Goal: Transaction & Acquisition: Purchase product/service

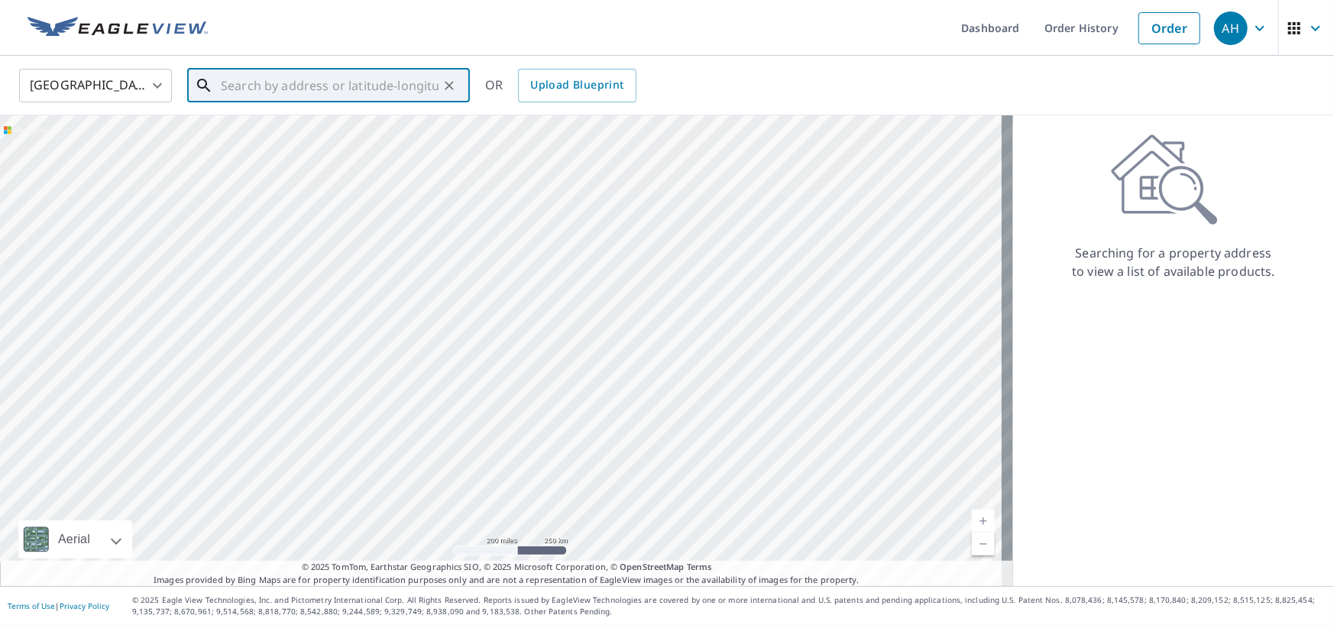
click at [364, 79] on input "text" at bounding box center [330, 85] width 218 height 43
click at [1070, 32] on link "Order History" at bounding box center [1081, 28] width 99 height 56
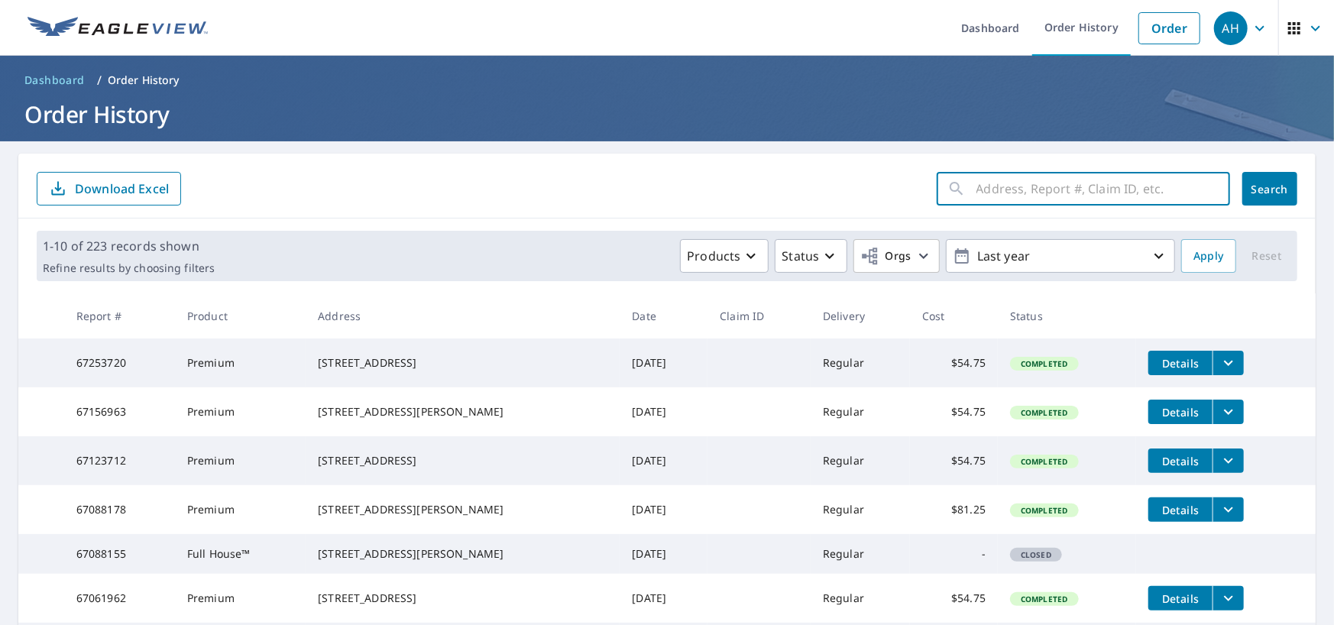
click at [1070, 188] on input "text" at bounding box center [1103, 188] width 254 height 43
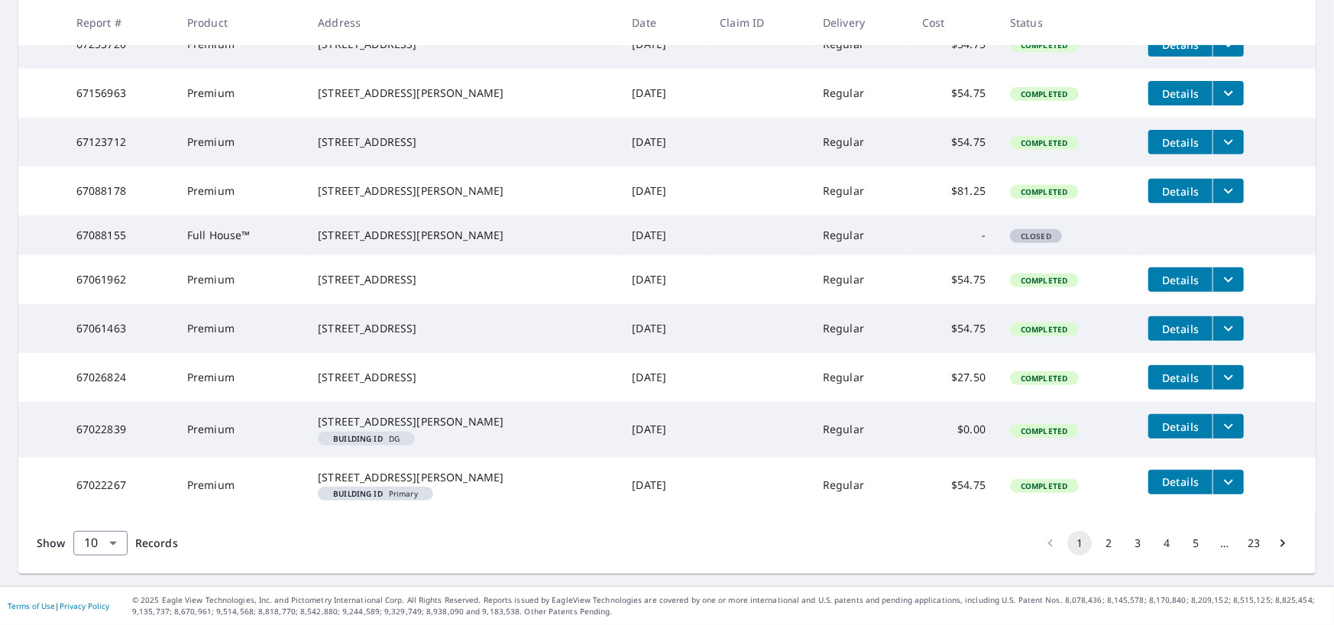
scroll to position [406, 0]
click at [1097, 547] on button "2" at bounding box center [1108, 543] width 24 height 24
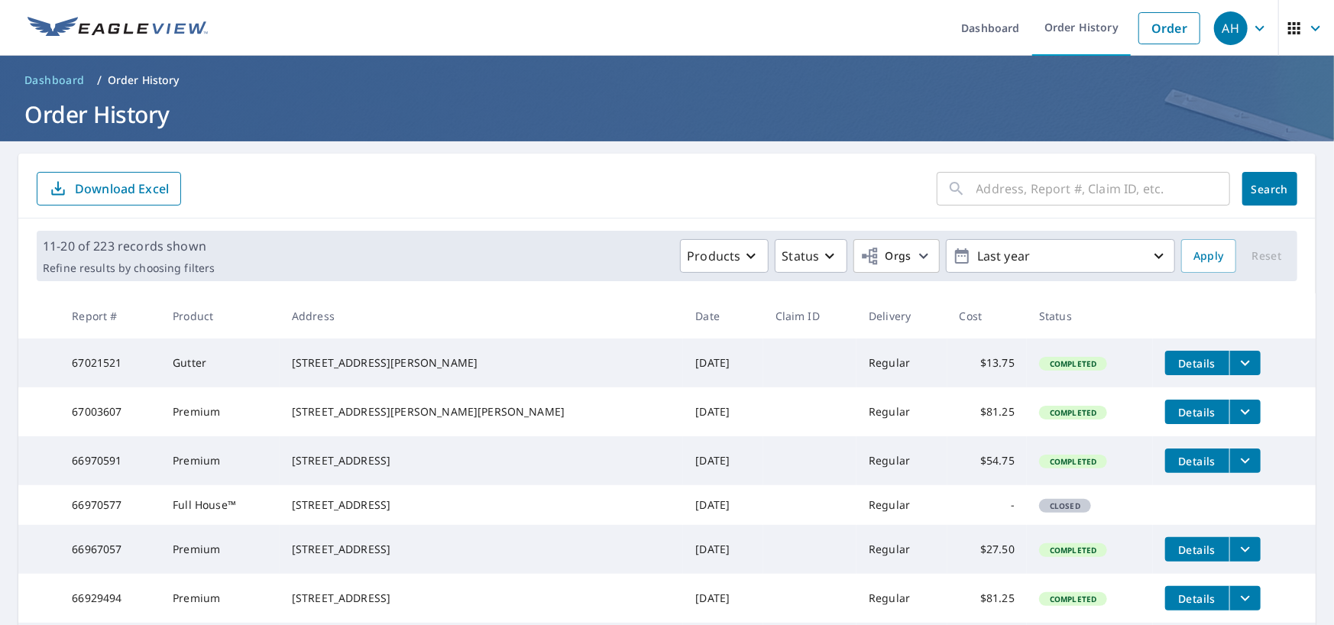
click at [1073, 183] on input "text" at bounding box center [1103, 188] width 254 height 43
paste input "[STREET_ADDRESS][PERSON_NAME]"
type input "[STREET_ADDRESS][PERSON_NAME]"
click at [1260, 179] on button "Search" at bounding box center [1269, 189] width 55 height 34
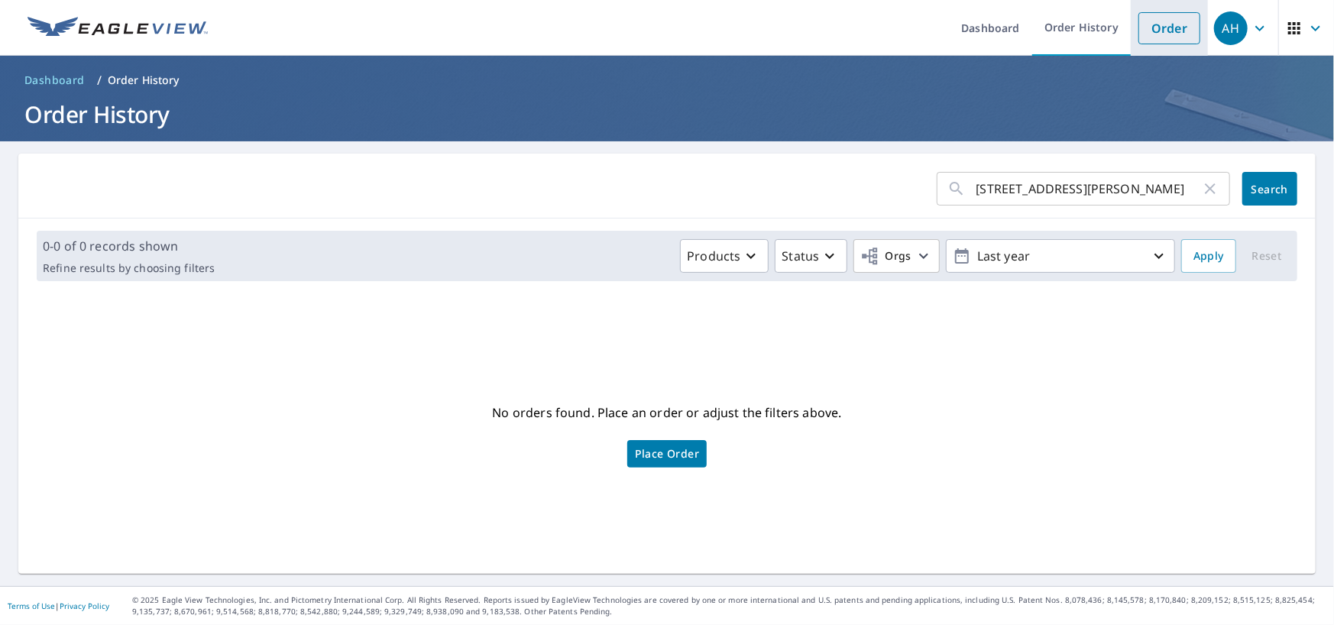
click at [1158, 21] on link "Order" at bounding box center [1169, 28] width 62 height 32
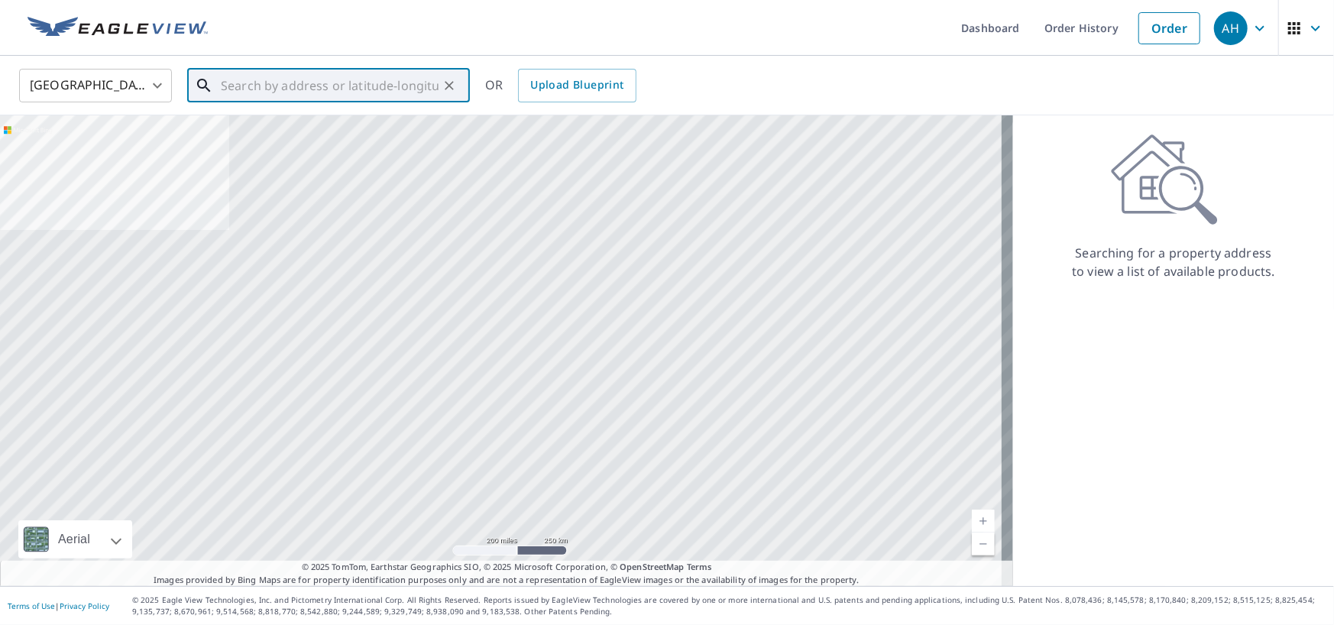
click at [362, 93] on input "text" at bounding box center [330, 85] width 218 height 43
paste input "[STREET_ADDRESS][PERSON_NAME]"
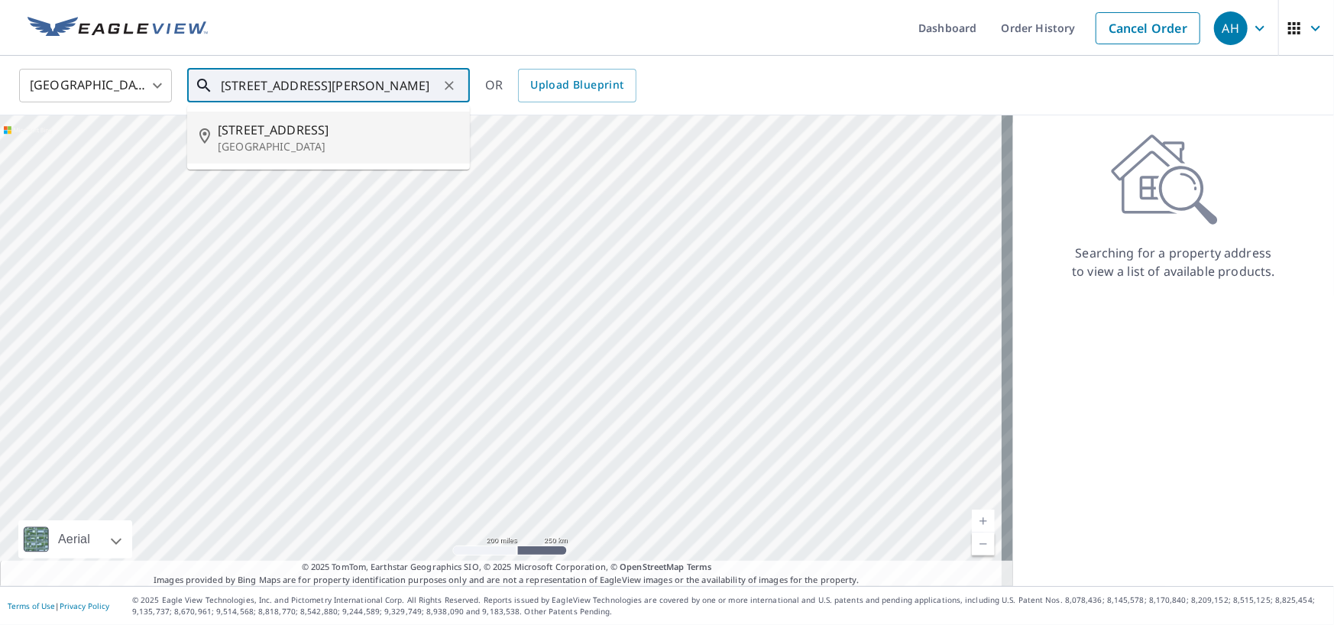
click at [312, 124] on span "[STREET_ADDRESS]" at bounding box center [338, 130] width 240 height 18
type input "[STREET_ADDRESS]"
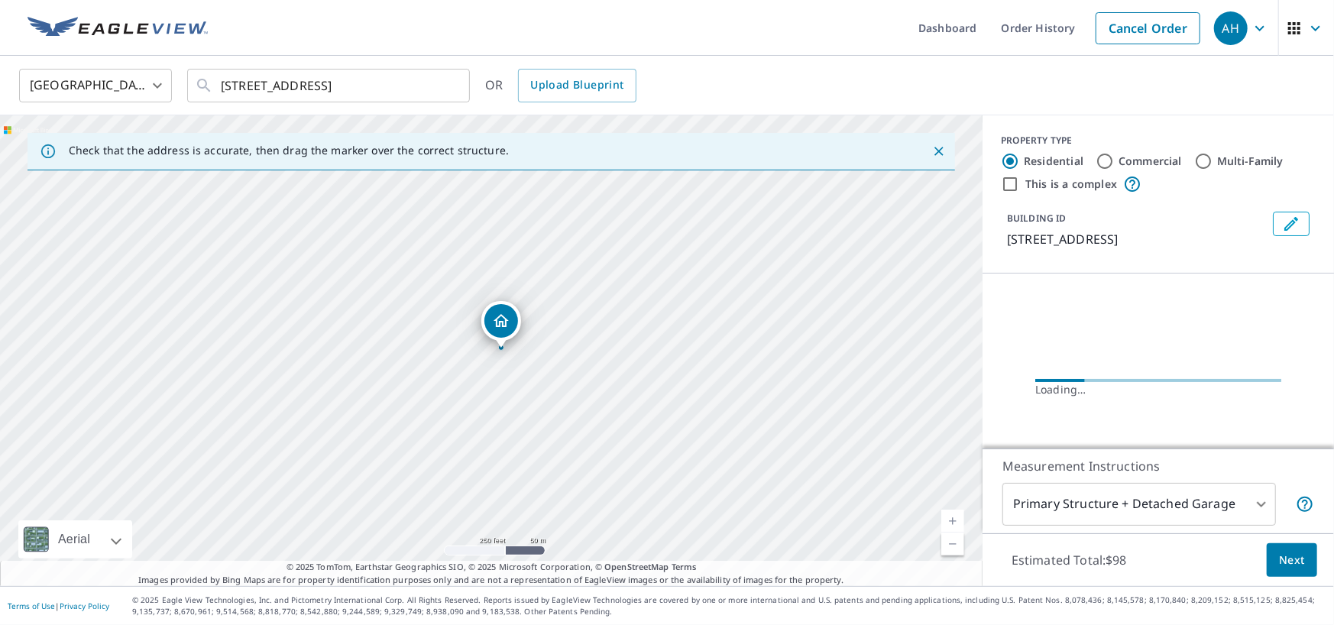
scroll to position [0, 0]
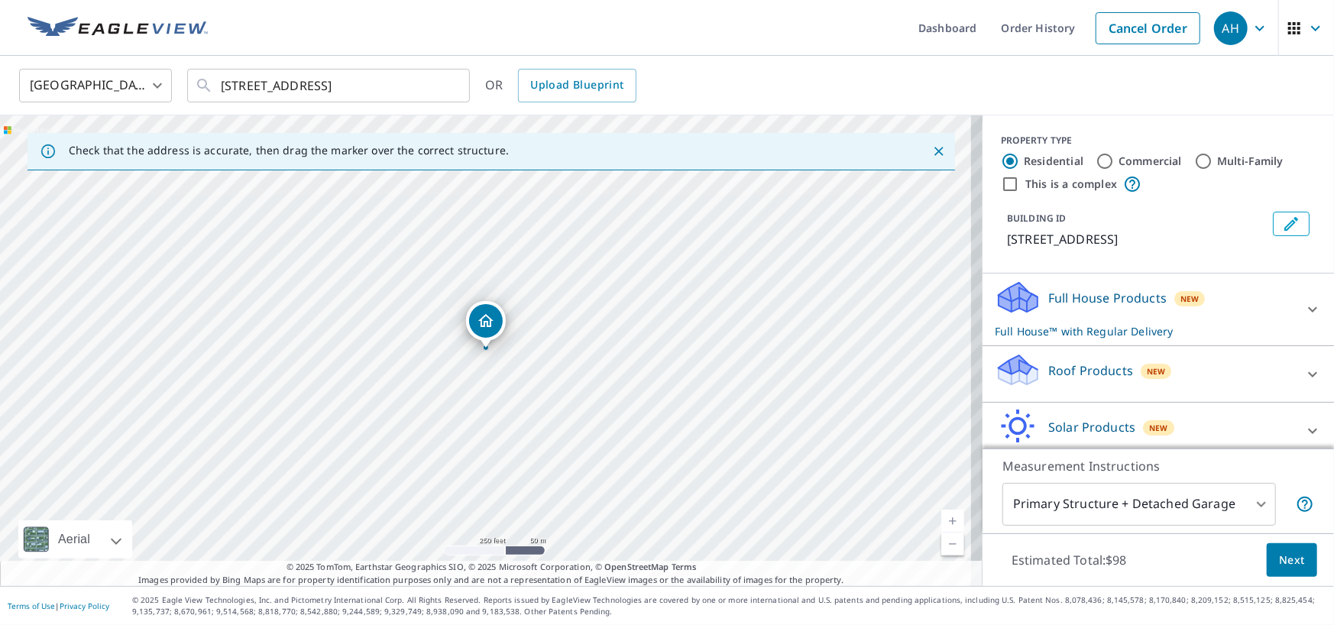
click at [1294, 393] on div at bounding box center [1312, 374] width 37 height 37
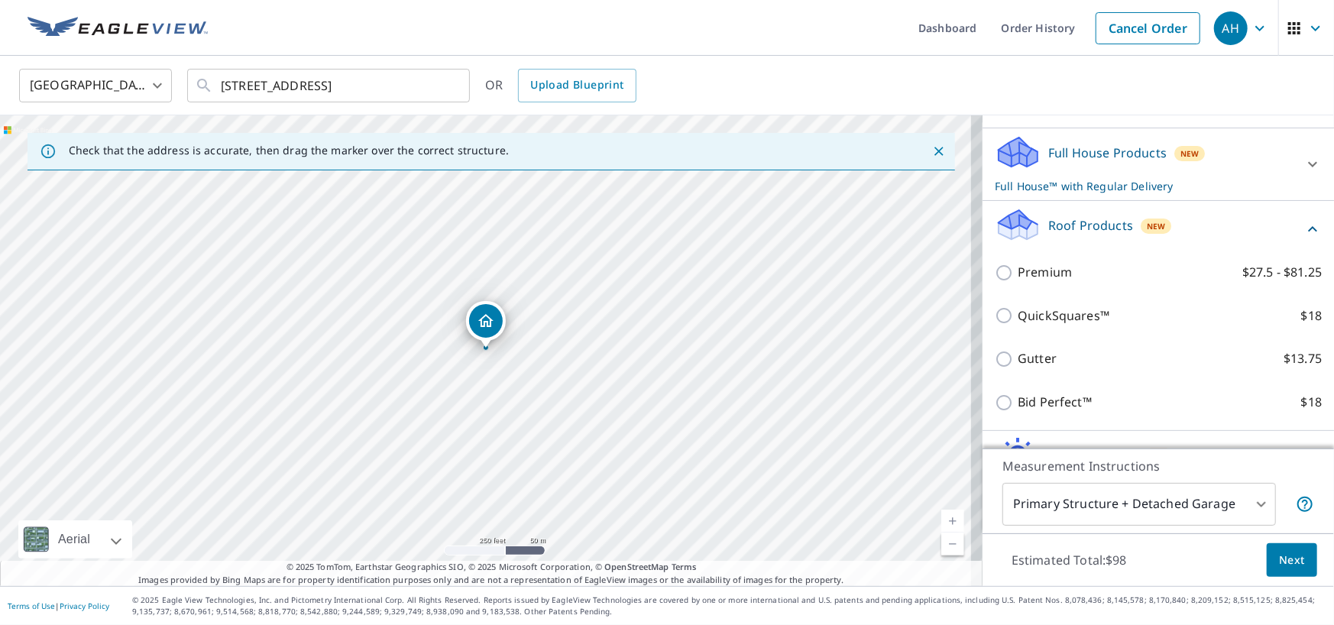
scroll to position [229, 0]
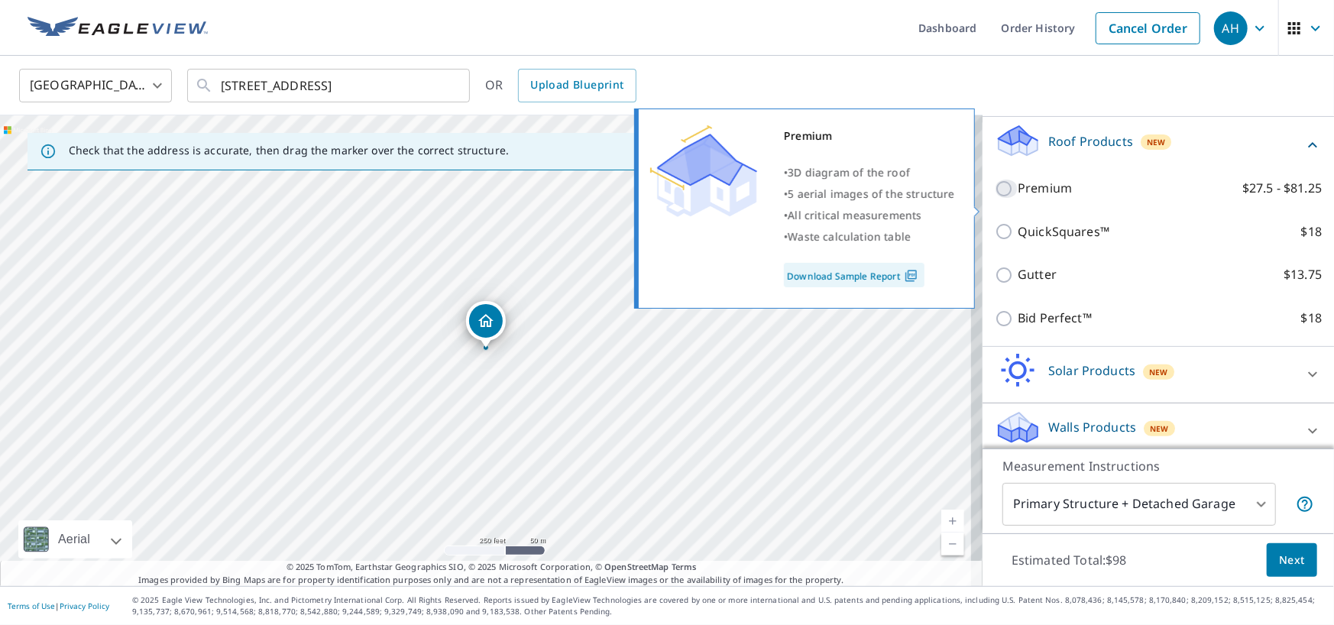
click at [995, 198] on input "Premium $27.5 - $81.25" at bounding box center [1006, 189] width 23 height 18
checkbox input "true"
checkbox input "false"
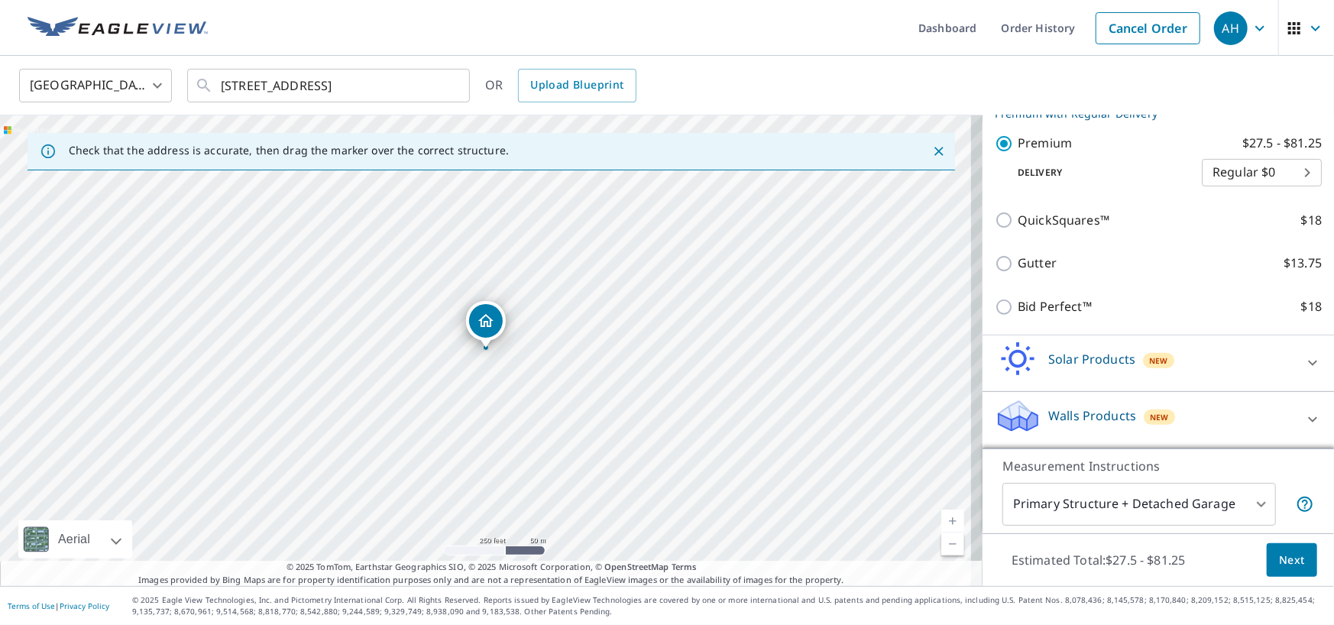
scroll to position [292, 0]
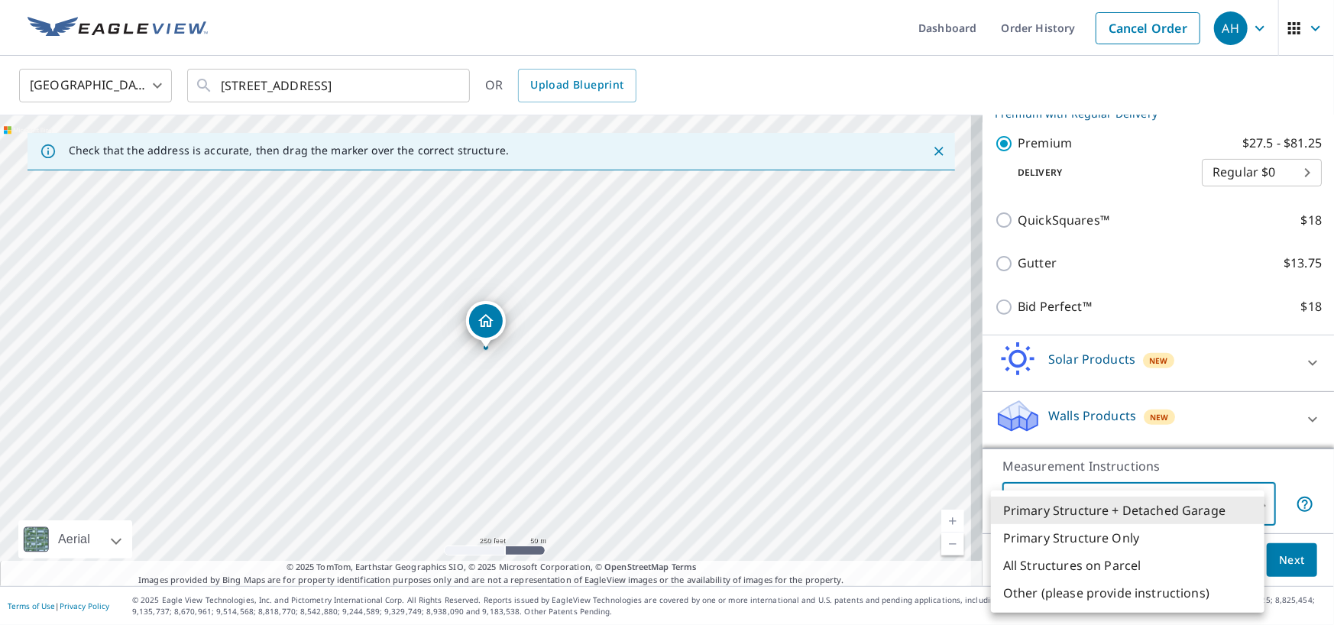
click at [1154, 503] on body "AH AH Dashboard Order History Cancel Order AH [GEOGRAPHIC_DATA] [GEOGRAPHIC_DAT…" at bounding box center [667, 312] width 1334 height 625
click at [1104, 539] on li "Primary Structure Only" at bounding box center [1127, 538] width 273 height 28
type input "2"
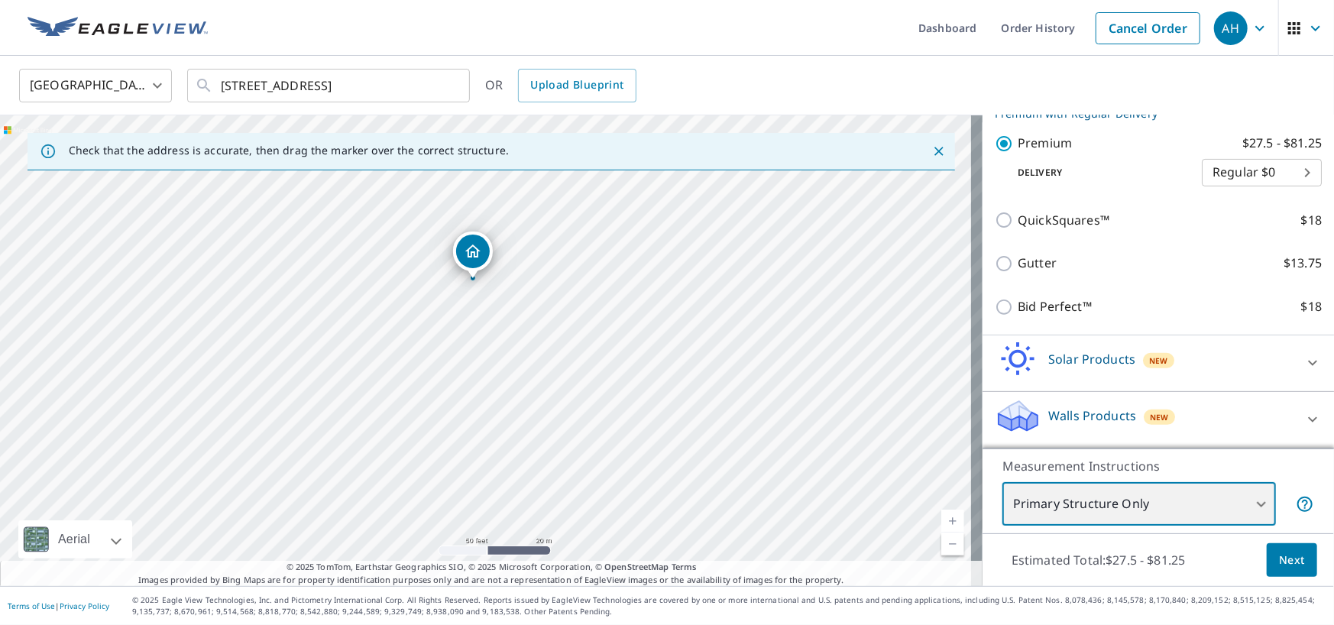
drag, startPoint x: 373, startPoint y: 230, endPoint x: 417, endPoint y: 228, distance: 44.3
click at [417, 228] on div "[STREET_ADDRESS]" at bounding box center [491, 350] width 982 height 471
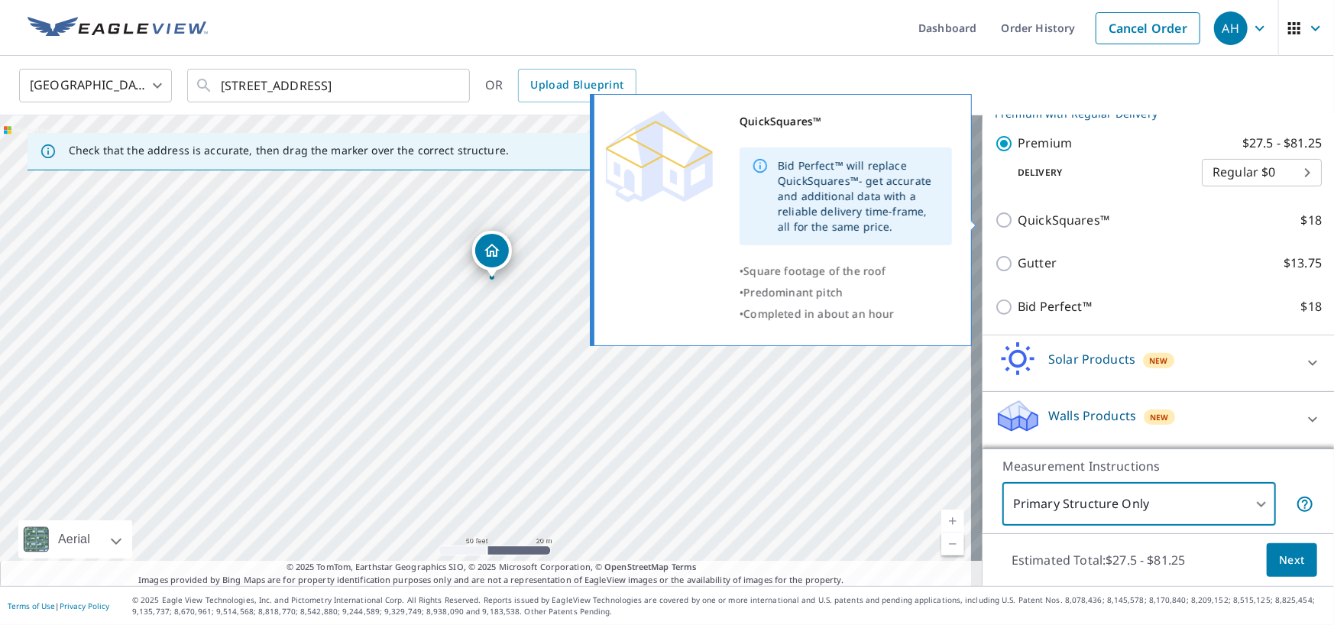
click at [995, 220] on input "QuickSquares™ $18" at bounding box center [1006, 220] width 23 height 18
checkbox input "true"
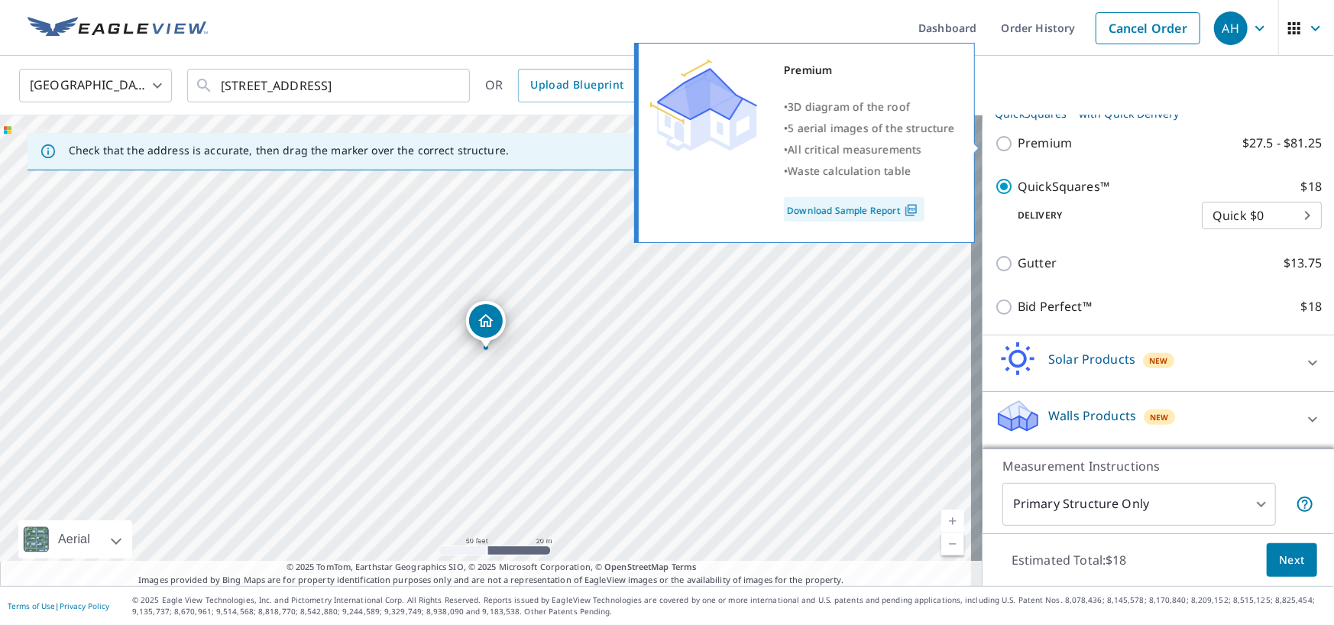
click at [995, 144] on input "Premium $27.5 - $81.25" at bounding box center [1006, 143] width 23 height 18
checkbox input "true"
checkbox input "false"
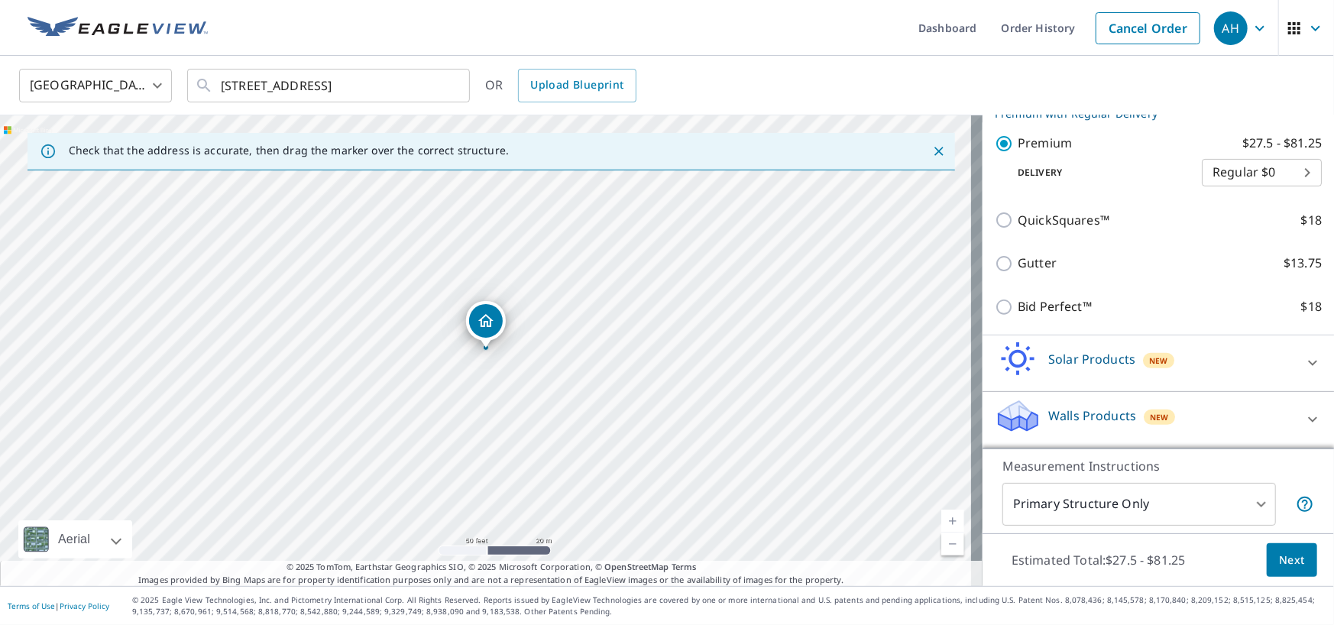
click at [1279, 557] on span "Next" at bounding box center [1292, 560] width 26 height 19
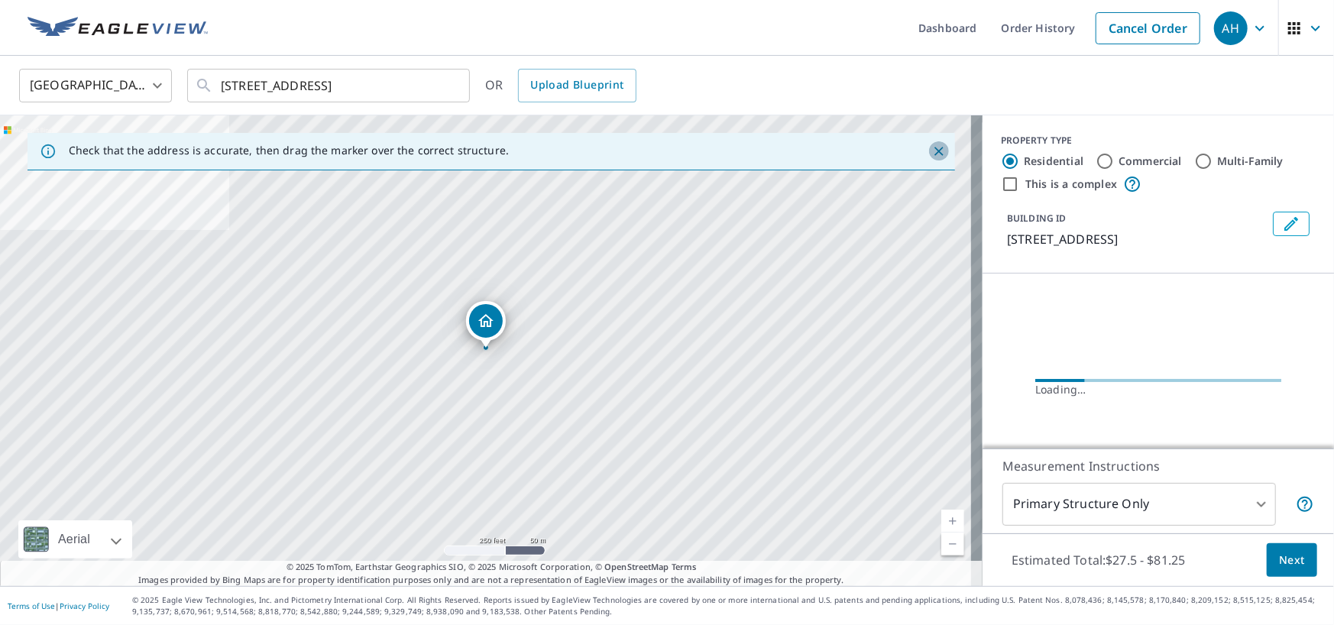
click at [931, 152] on icon "Close" at bounding box center [938, 151] width 15 height 15
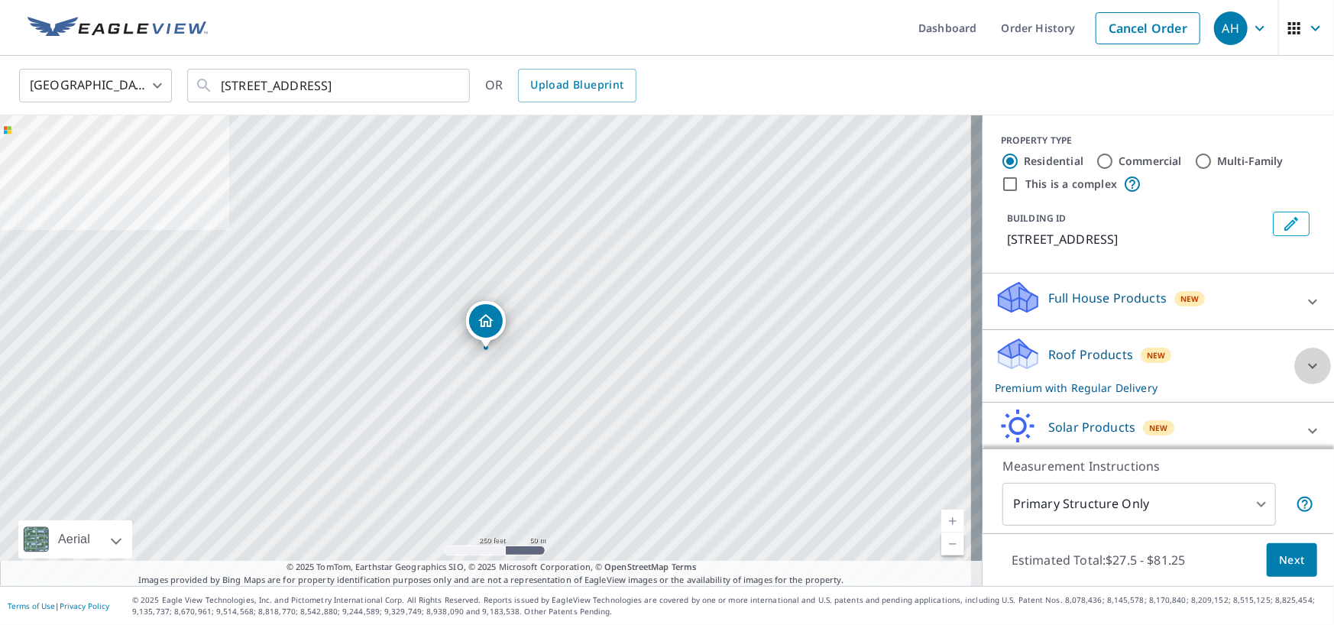
click at [1303, 375] on icon at bounding box center [1312, 366] width 18 height 18
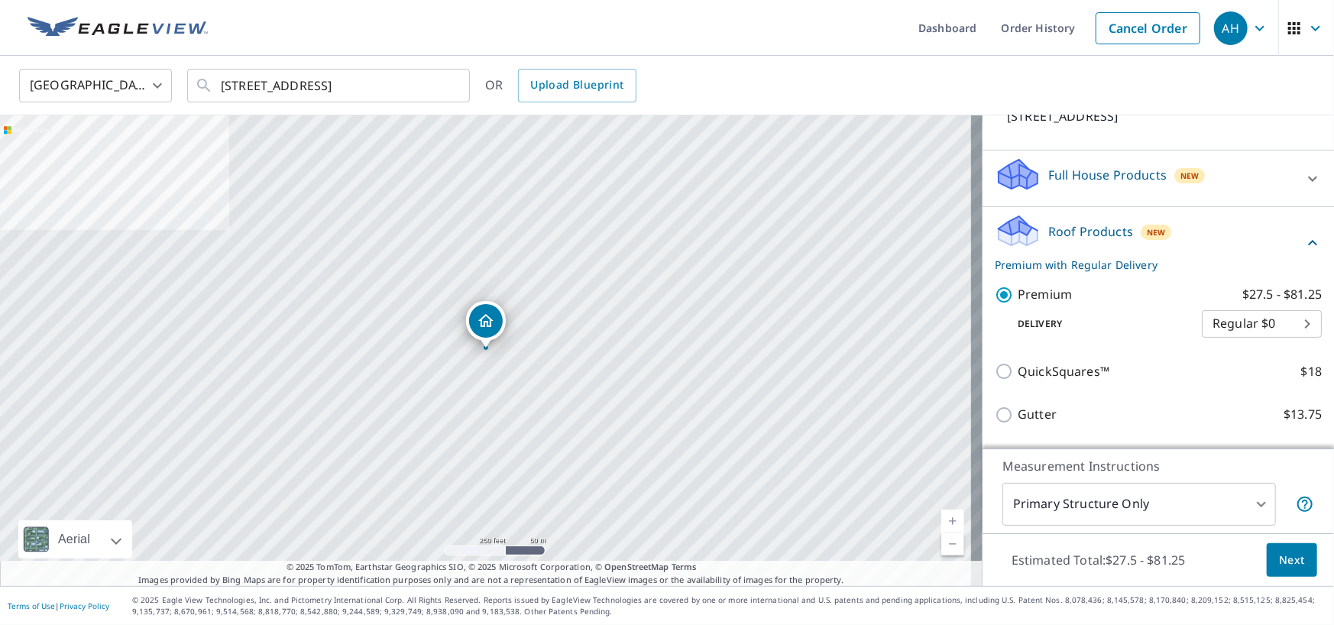
scroll to position [153, 0]
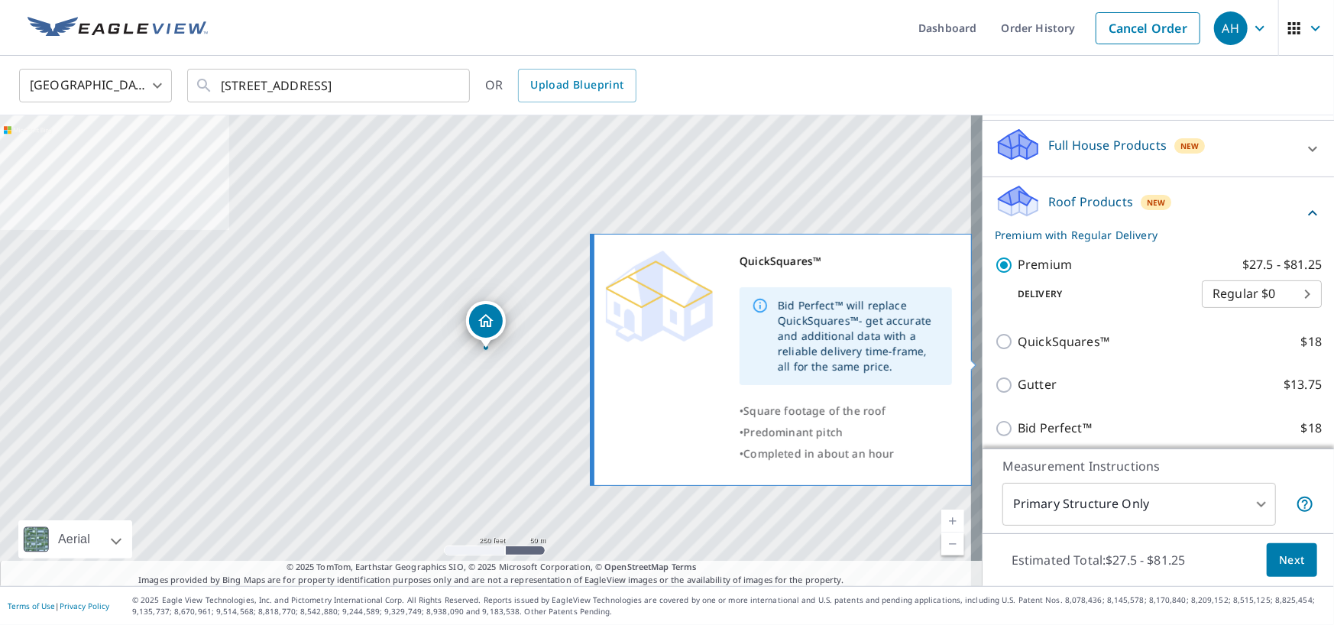
click at [995, 351] on input "QuickSquares™ $18" at bounding box center [1006, 341] width 23 height 18
checkbox input "true"
checkbox input "false"
